Goal: Information Seeking & Learning: Learn about a topic

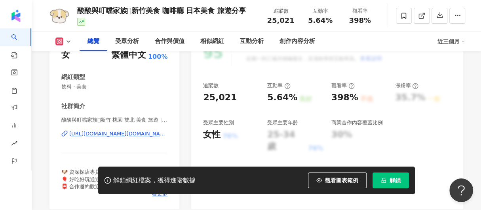
scroll to position [119, 0]
click at [110, 133] on div "https://www.instagram.com/eamenu.food/" at bounding box center [118, 134] width 98 height 7
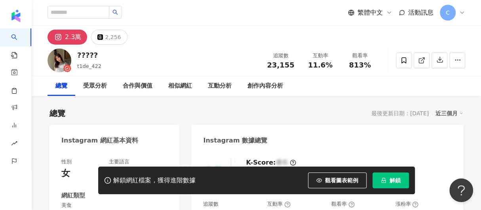
scroll to position [119, 0]
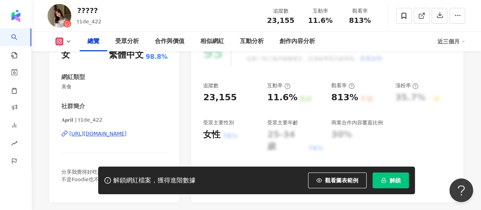
click at [102, 136] on div "https://www.instagram.com/t1de_422/" at bounding box center [97, 134] width 57 height 7
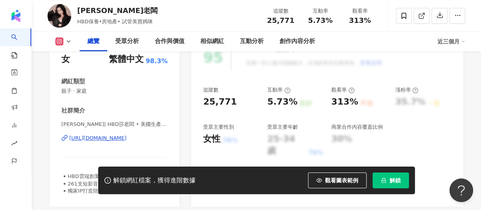
scroll to position [119, 0]
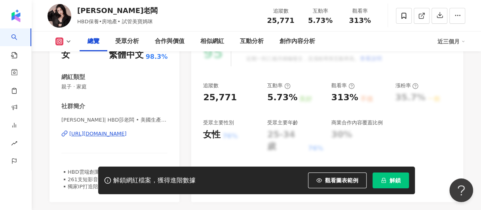
click at [118, 136] on div "https://www.instagram.com/sararia/" at bounding box center [97, 134] width 57 height 7
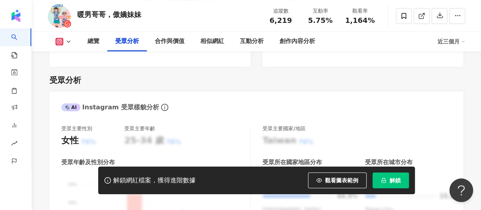
scroll to position [752, 0]
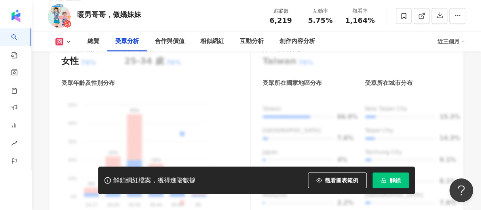
click at [402, 186] on button "解鎖" at bounding box center [390, 181] width 36 height 16
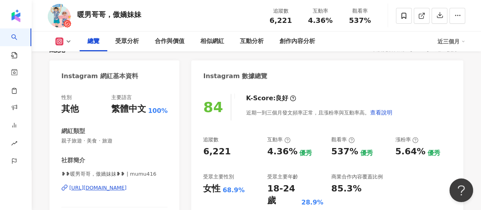
scroll to position [66, 0]
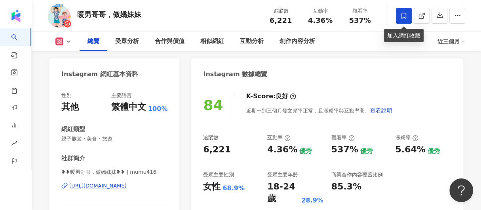
click at [399, 8] on span at bounding box center [404, 16] width 16 height 16
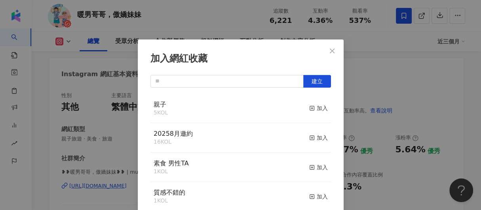
scroll to position [35, 0]
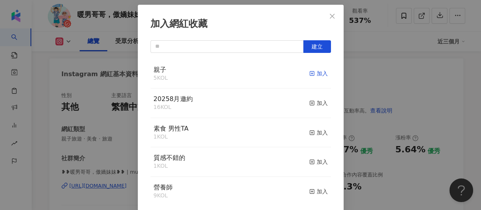
click at [309, 74] on div "加入" at bounding box center [318, 73] width 19 height 9
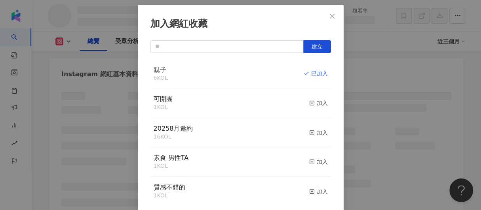
click at [316, 104] on div "加入" at bounding box center [318, 103] width 19 height 9
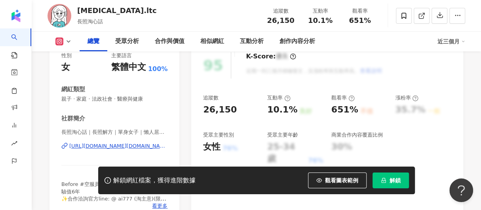
scroll to position [119, 0]
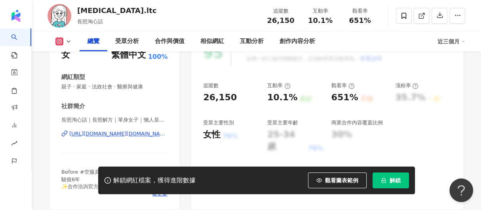
click at [130, 136] on div "https://www.instagram.com/tao.ltc/" at bounding box center [118, 134] width 98 height 7
click at [81, 136] on div "https://www.instagram.com/tao.ltc/" at bounding box center [118, 134] width 98 height 7
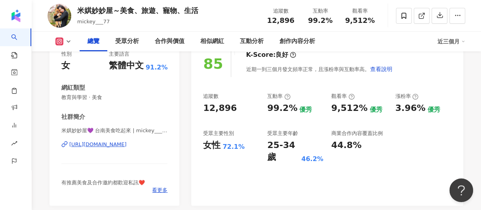
scroll to position [39, 0]
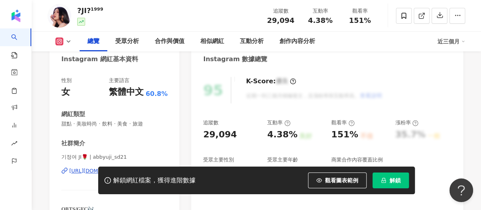
scroll to position [119, 0]
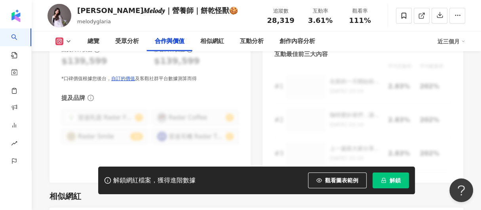
scroll to position [1345, 0]
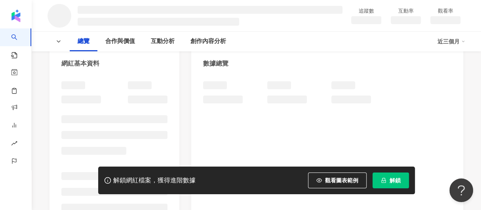
scroll to position [79, 0]
